Goal: Ask a question

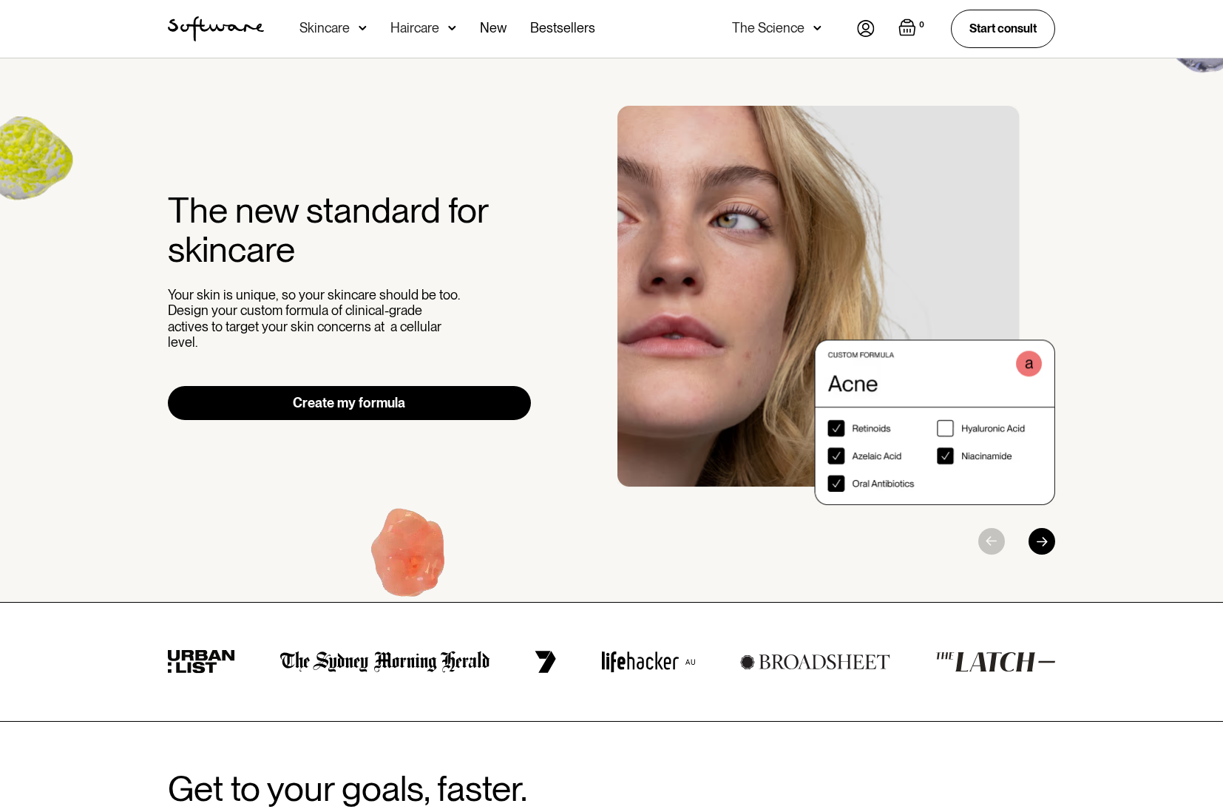
click at [864, 26] on img at bounding box center [866, 28] width 18 height 17
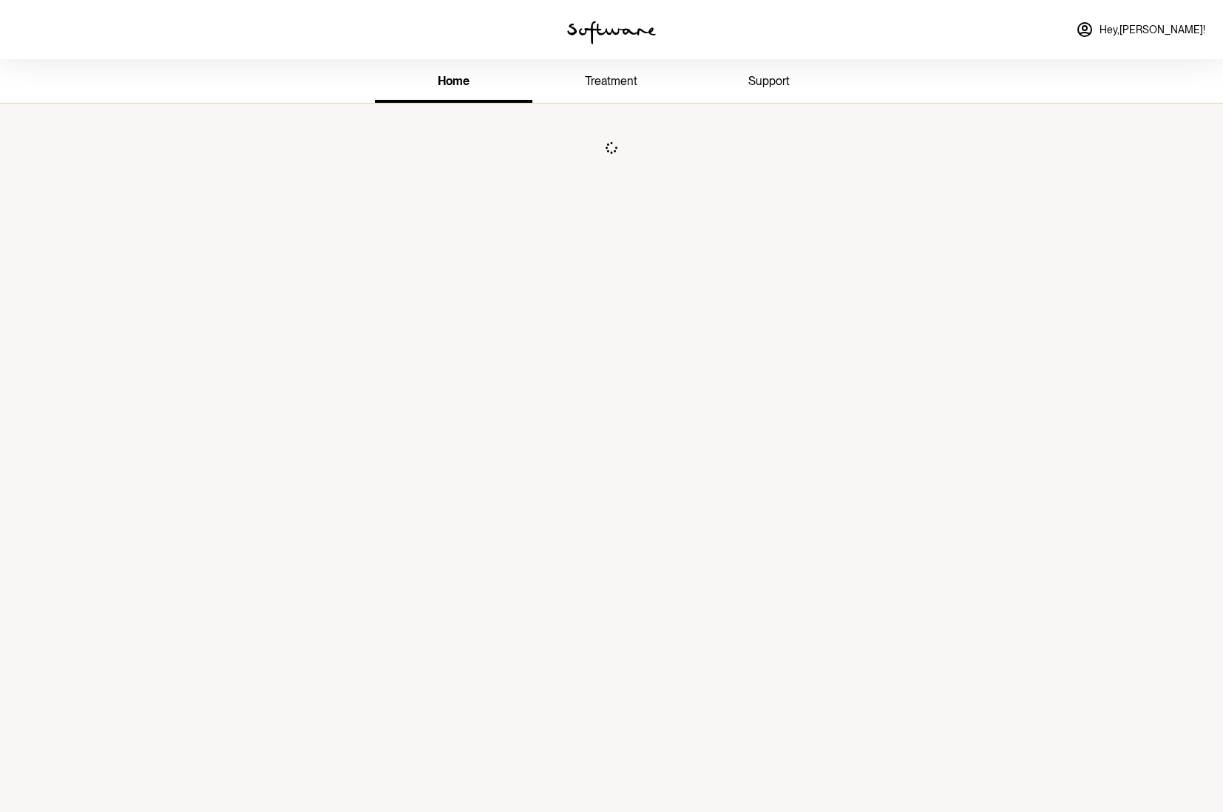
click at [779, 88] on link "support" at bounding box center [768, 82] width 157 height 41
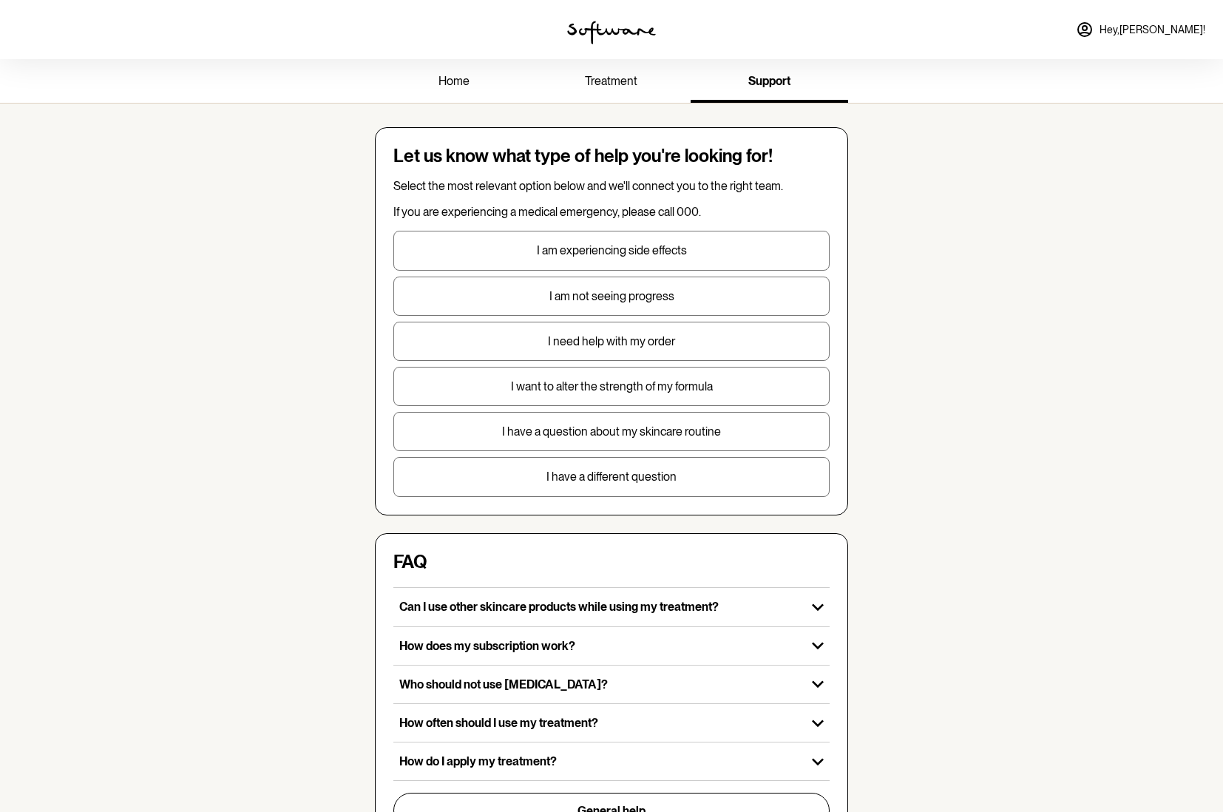
click at [635, 479] on p "I have a different question" at bounding box center [611, 476] width 435 height 14
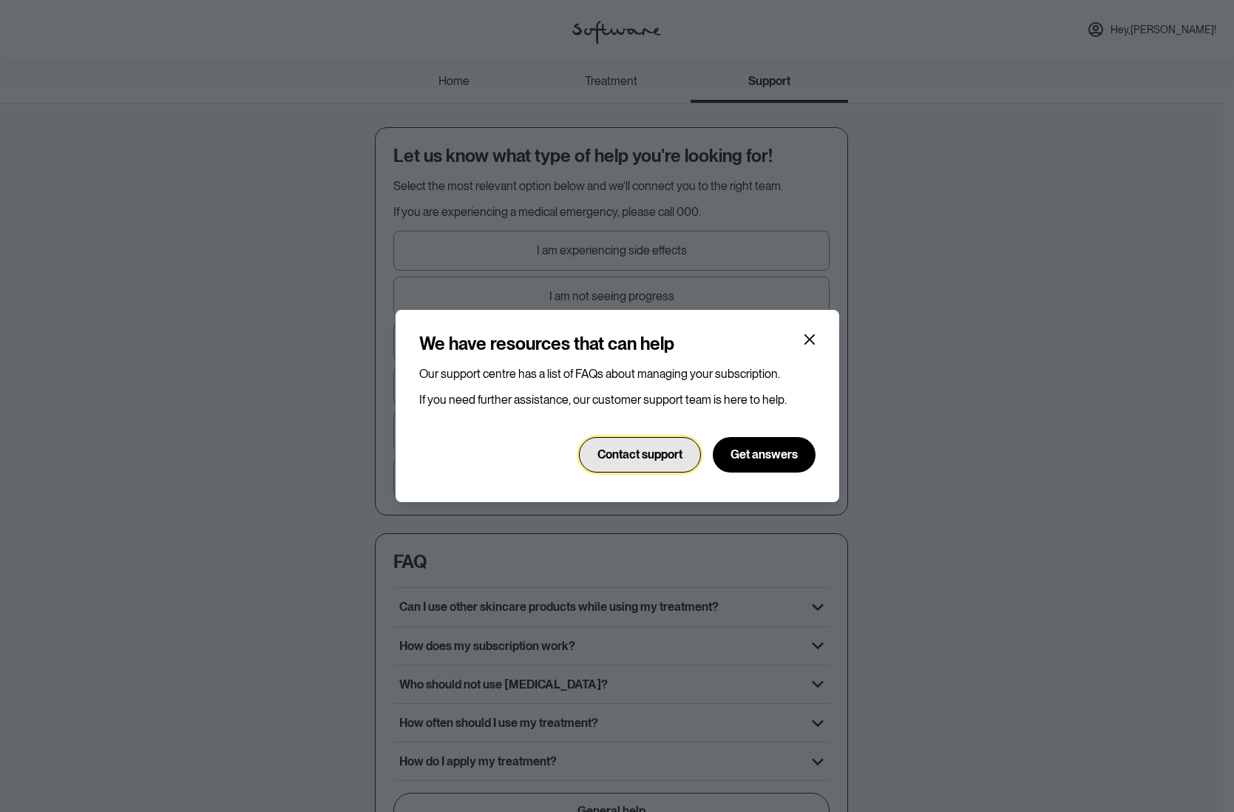
click at [627, 457] on span "Contact support" at bounding box center [639, 454] width 85 height 14
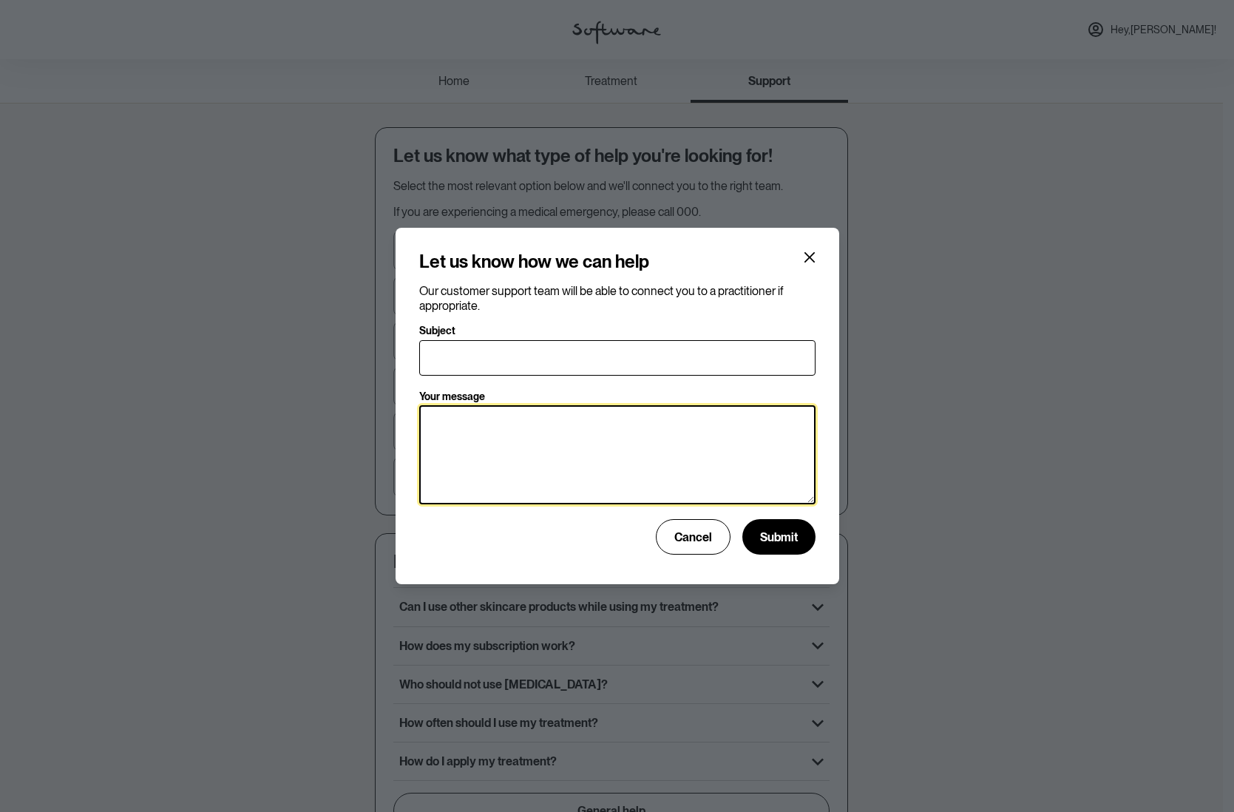
click at [483, 437] on textarea "Your message" at bounding box center [617, 454] width 396 height 99
paste textarea "[PERSON_NAME] [DATE] 08:21 AEDT Hi, I've recently requested a pharmacy receipt …"
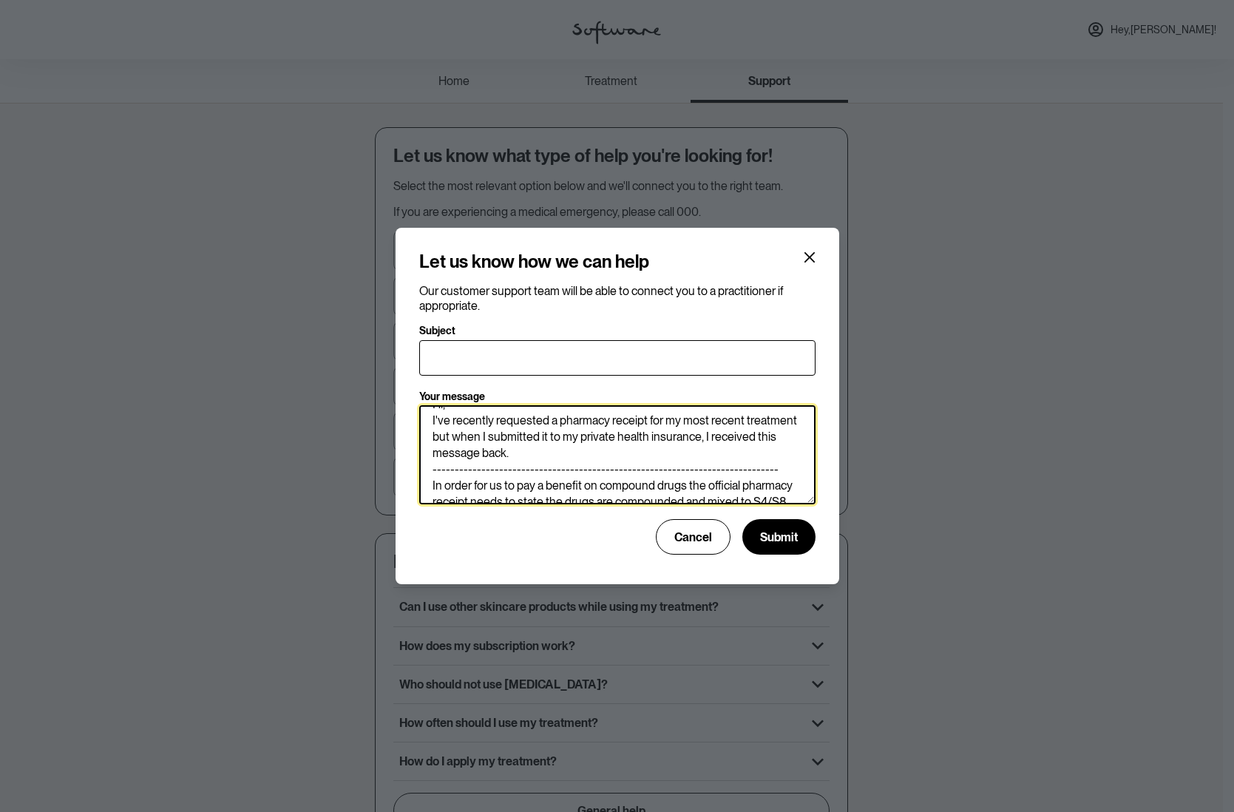
scroll to position [69, 0]
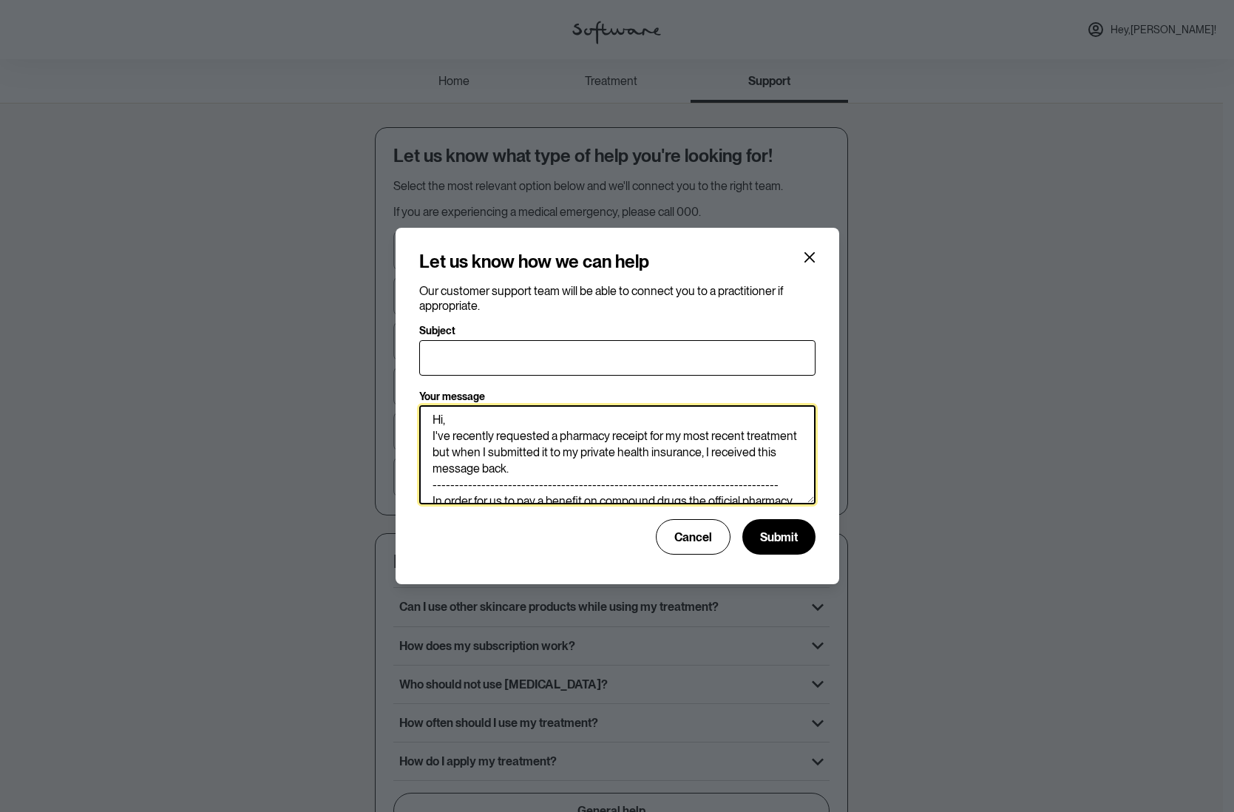
type textarea "[PERSON_NAME] [DATE] 08:21 AEDT Hi, I've recently requested a pharmacy receipt …"
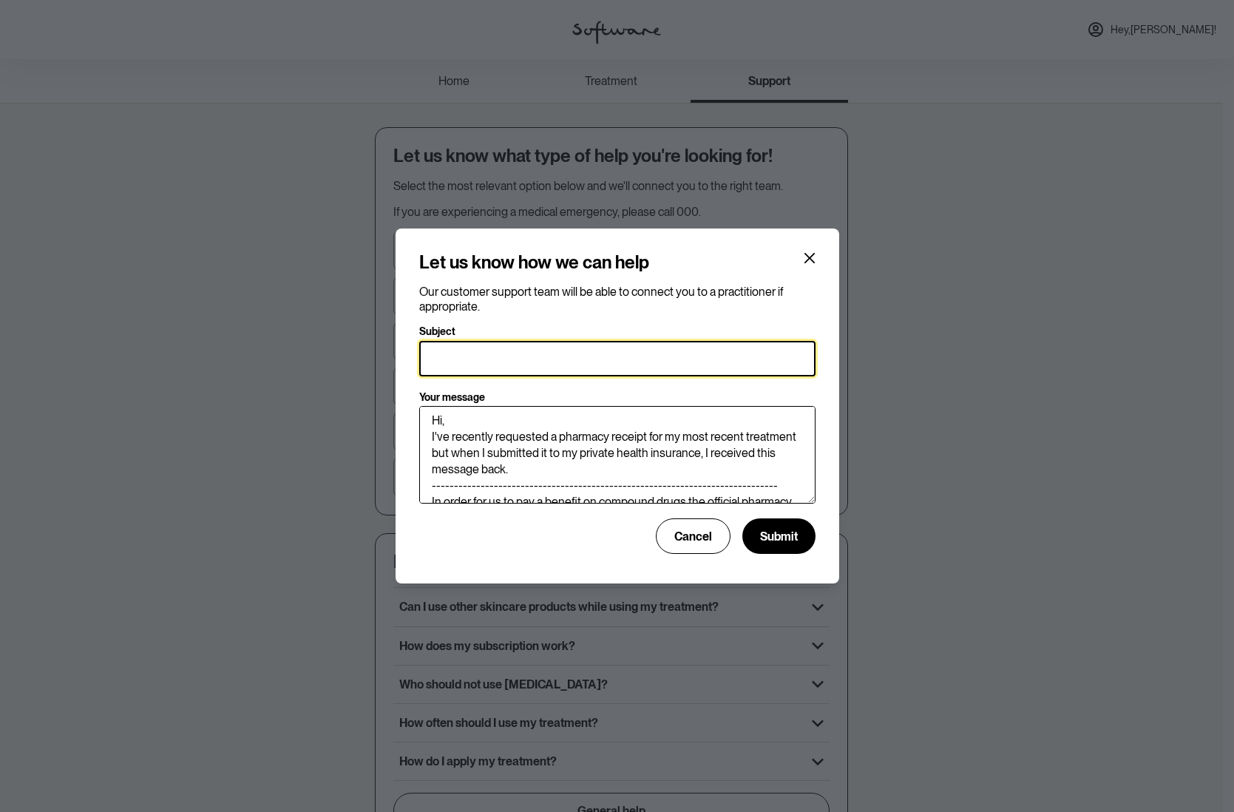
click at [474, 349] on input "Subject" at bounding box center [617, 358] width 396 height 35
paste input "Pharmacy receipt for my treatment"
type input "Pharmacy receipt for my treatment"
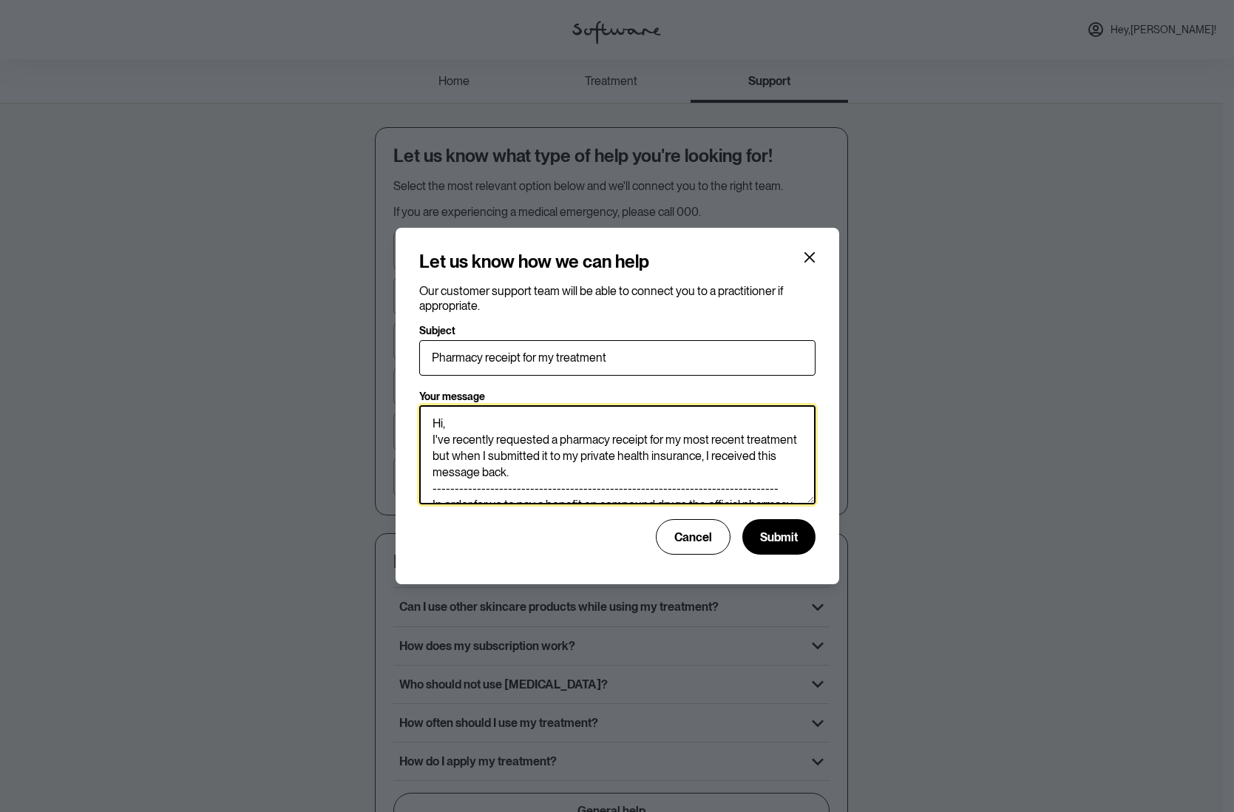
scroll to position [66, 0]
click at [566, 441] on textarea "[PERSON_NAME] [DATE] 08:21 AEDT Hi, I've recently requested a pharmacy receipt …" at bounding box center [617, 454] width 396 height 99
click at [452, 438] on textarea "[PERSON_NAME] [DATE] 08:21 AEDT Hi, I've recently requested a pharmacy receipt …" at bounding box center [617, 454] width 396 height 99
drag, startPoint x: 432, startPoint y: 458, endPoint x: 582, endPoint y: 472, distance: 150.7
click at [582, 472] on textarea "[PERSON_NAME] [DATE] 08:21 AEDT Hi, I would like to request a pharmacy receipt …" at bounding box center [617, 454] width 396 height 99
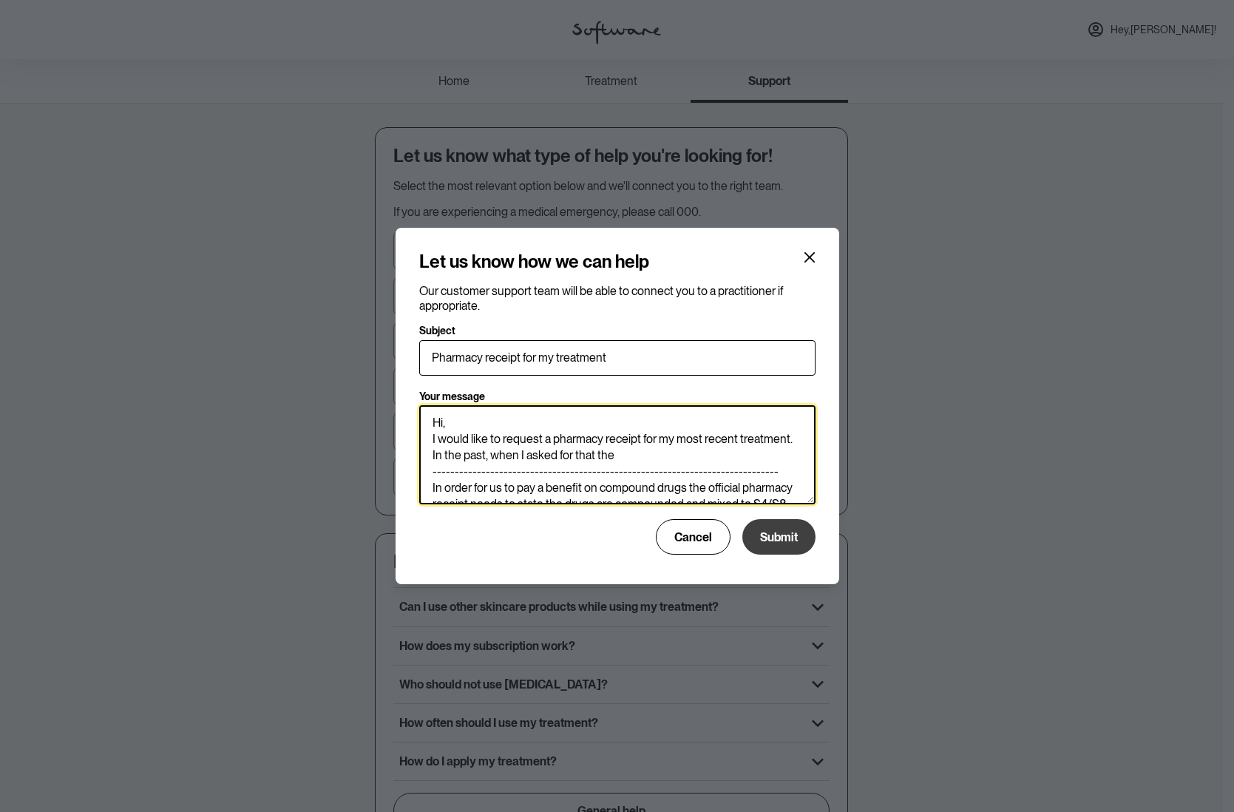
drag, startPoint x: 788, startPoint y: 501, endPoint x: 787, endPoint y: 540, distance: 38.4
click at [787, 540] on form "Subject Pharmacy receipt for my treatment Your message [PERSON_NAME] [DATE] 08:…" at bounding box center [617, 439] width 396 height 231
click at [710, 460] on textarea "[PERSON_NAME] [DATE] 08:21 AEDT Hi, I would like to request a pharmacy receipt …" at bounding box center [617, 454] width 396 height 99
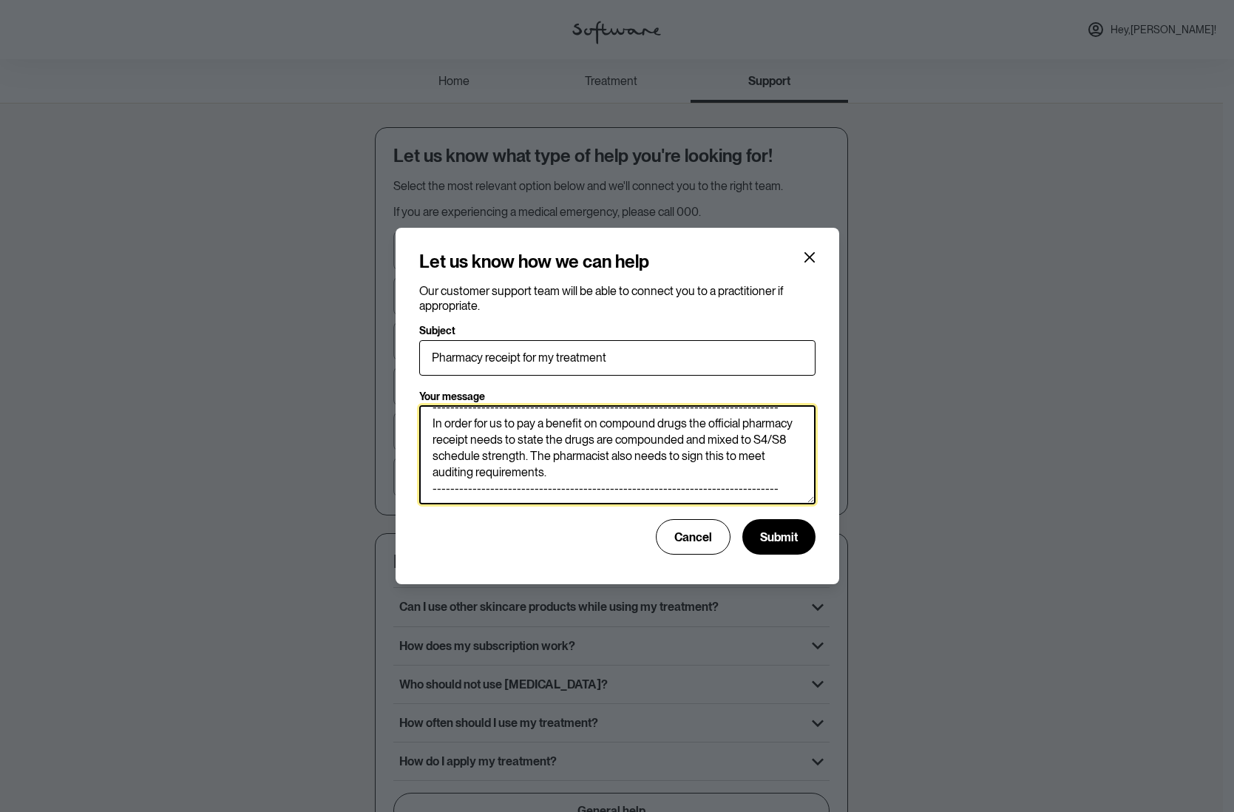
scroll to position [166, 0]
click at [668, 470] on textarea "[PERSON_NAME] [DATE] 08:21 AEDT Hi, I would like to request a pharmacy receipt …" at bounding box center [617, 454] width 396 height 99
click at [653, 489] on textarea "[PERSON_NAME] [DATE] 08:21 AEDT Hi, I would like to request a pharmacy receipt …" at bounding box center [617, 454] width 396 height 99
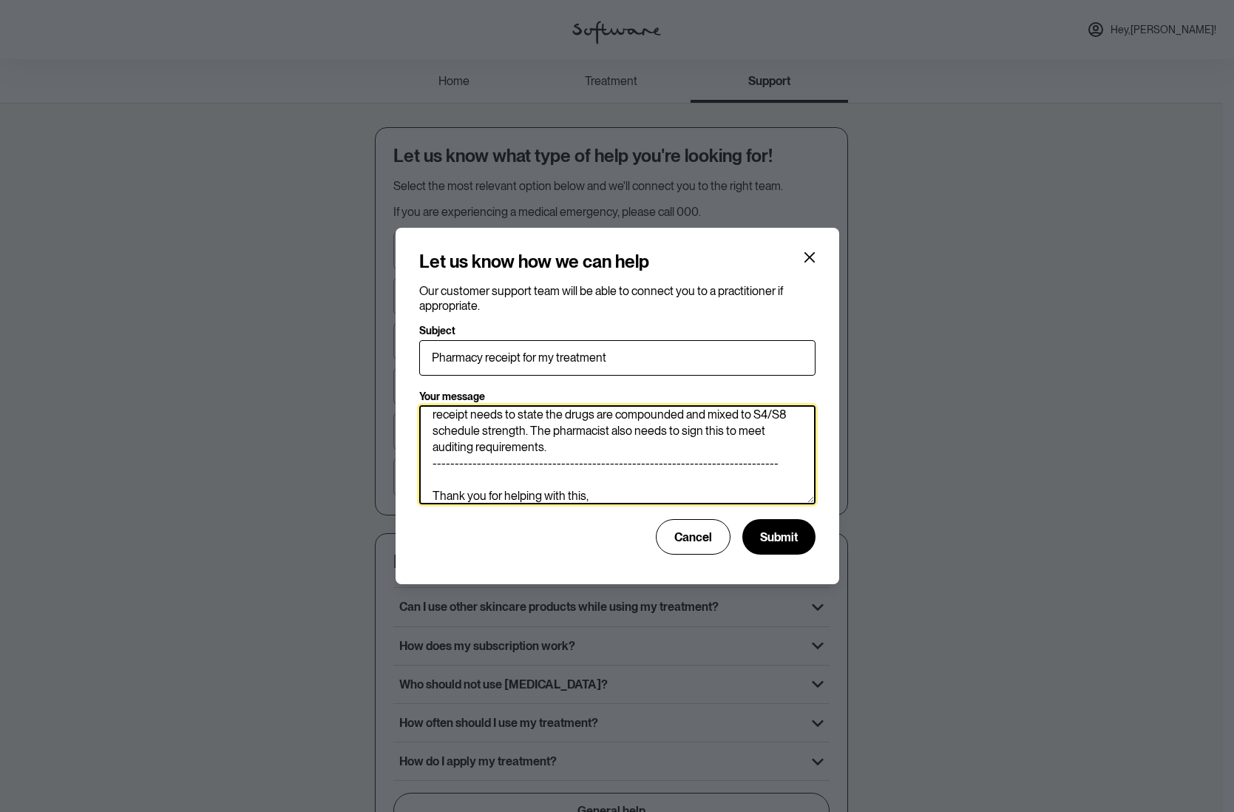
scroll to position [188, 0]
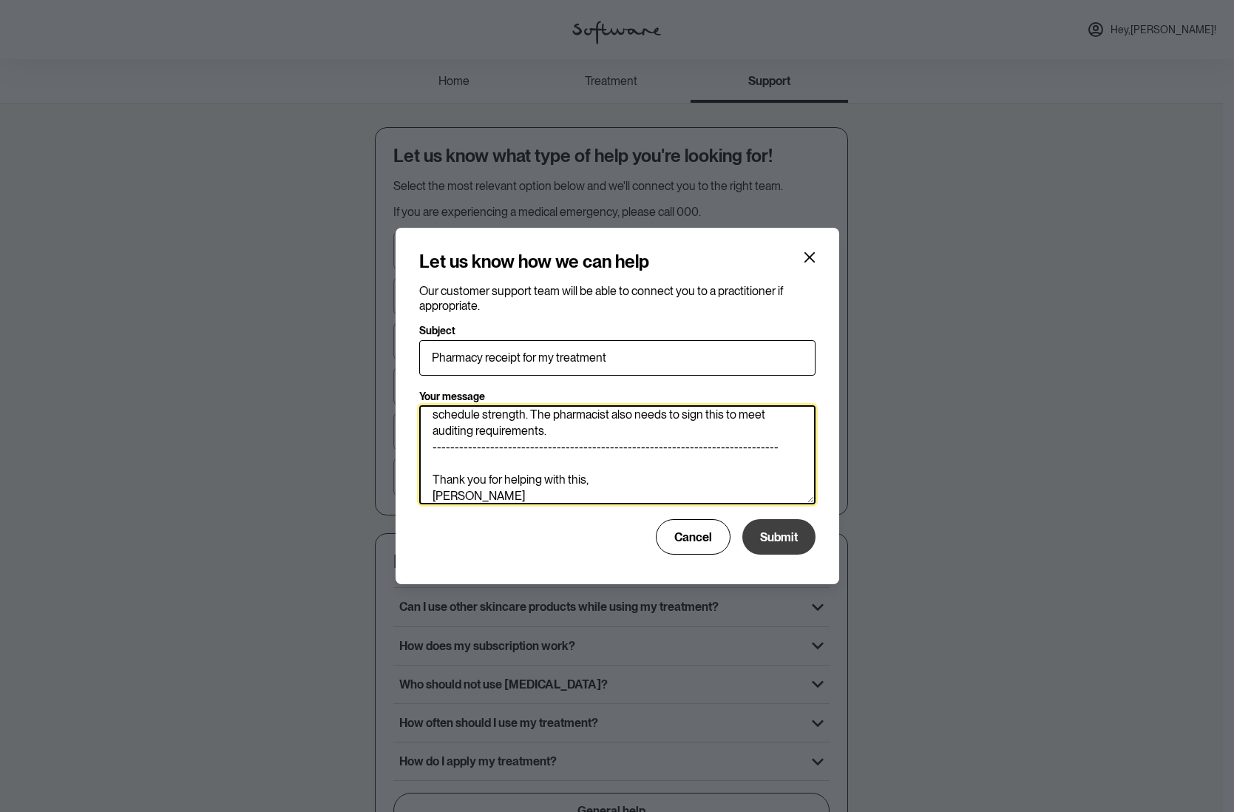
type textarea "[PERSON_NAME] [DATE] 08:21 AEDT Hi, I would like to request a pharmacy receipt …"
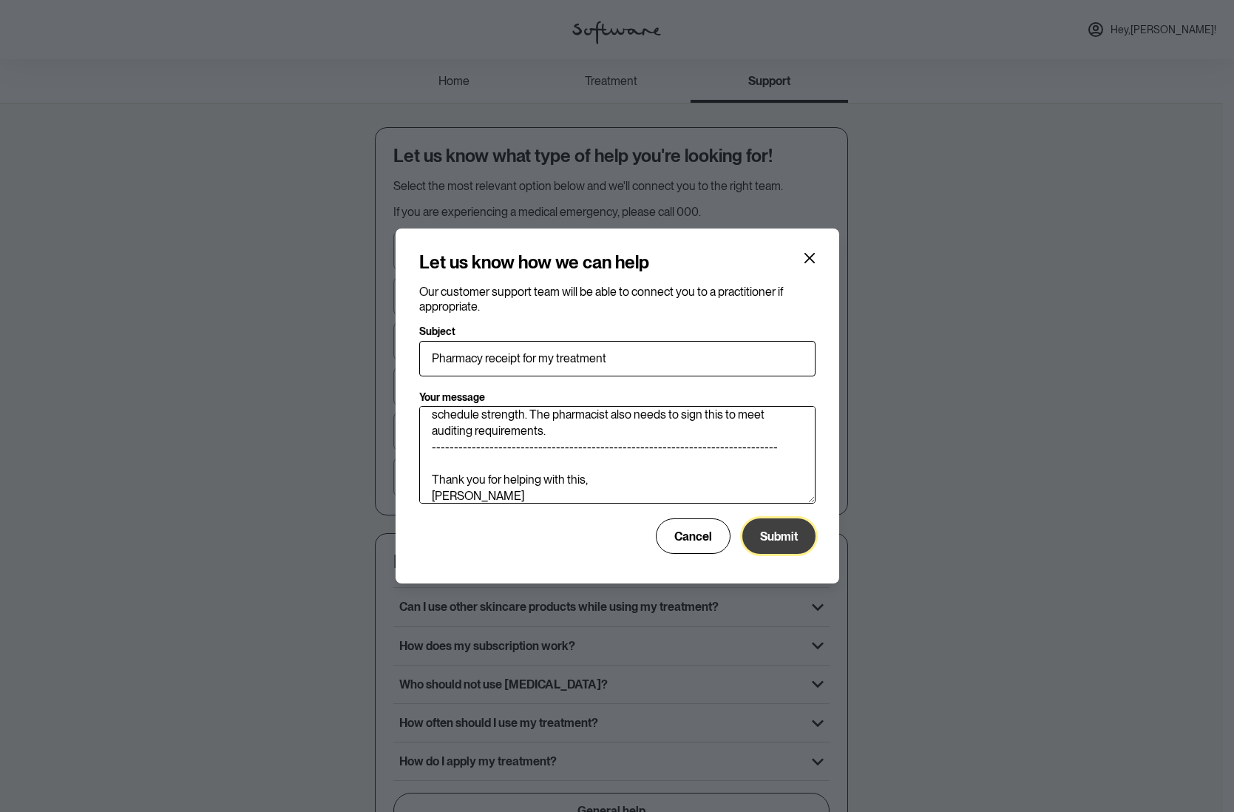
scroll to position [187, 0]
click at [786, 545] on button "Submit" at bounding box center [778, 535] width 73 height 35
